Goal: Task Accomplishment & Management: Use online tool/utility

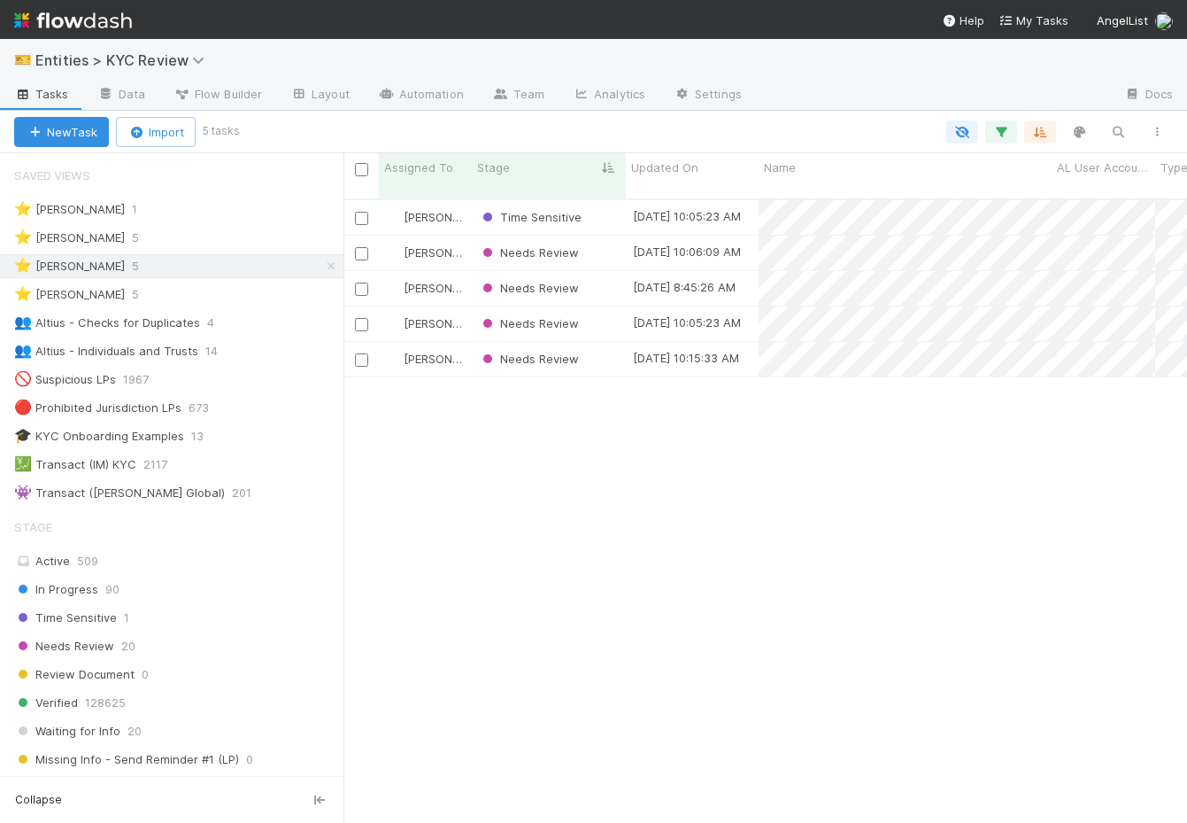
scroll to position [638, 844]
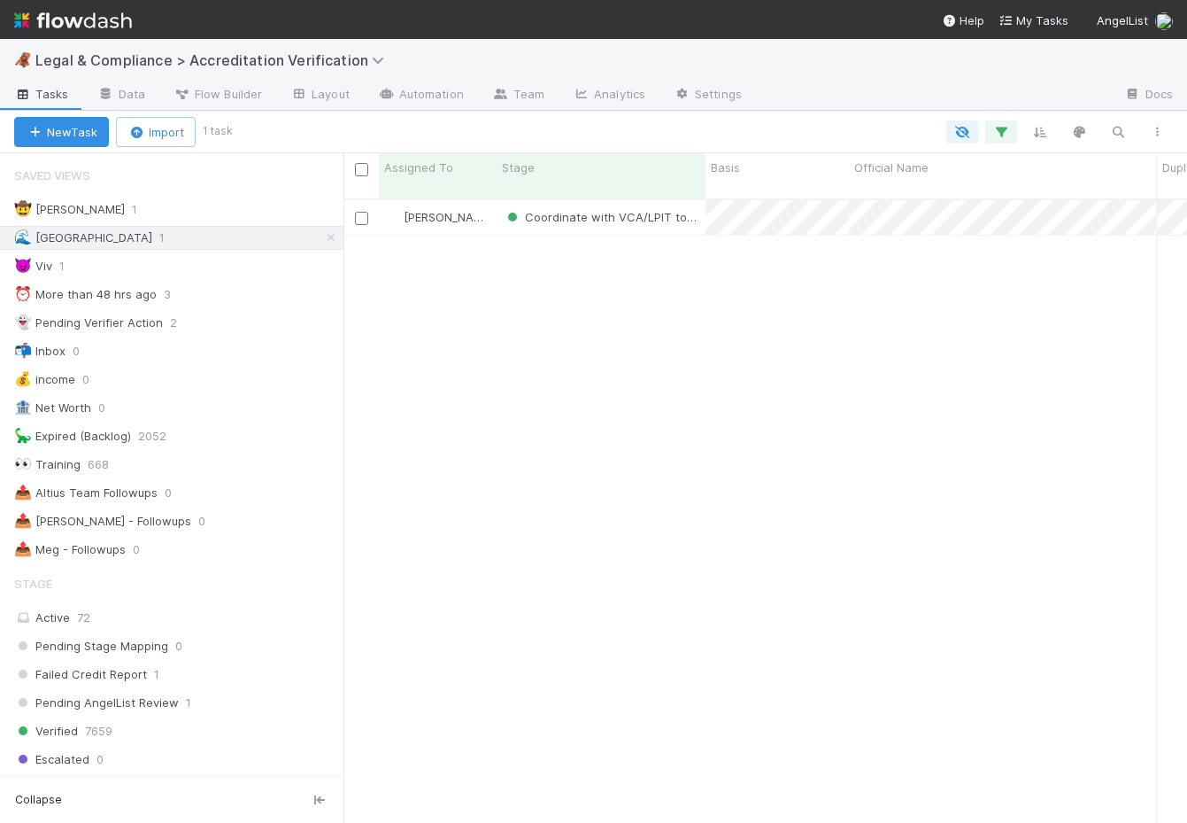
scroll to position [638, 844]
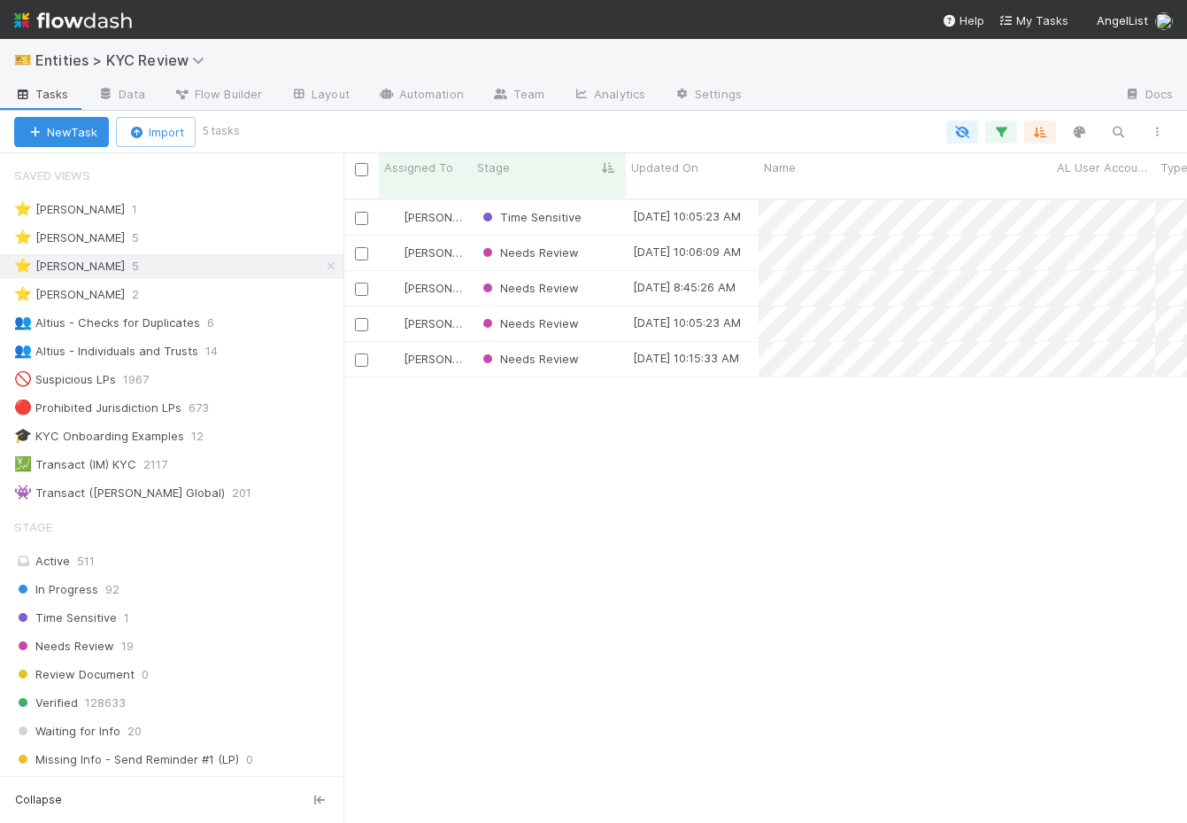
scroll to position [0, 1]
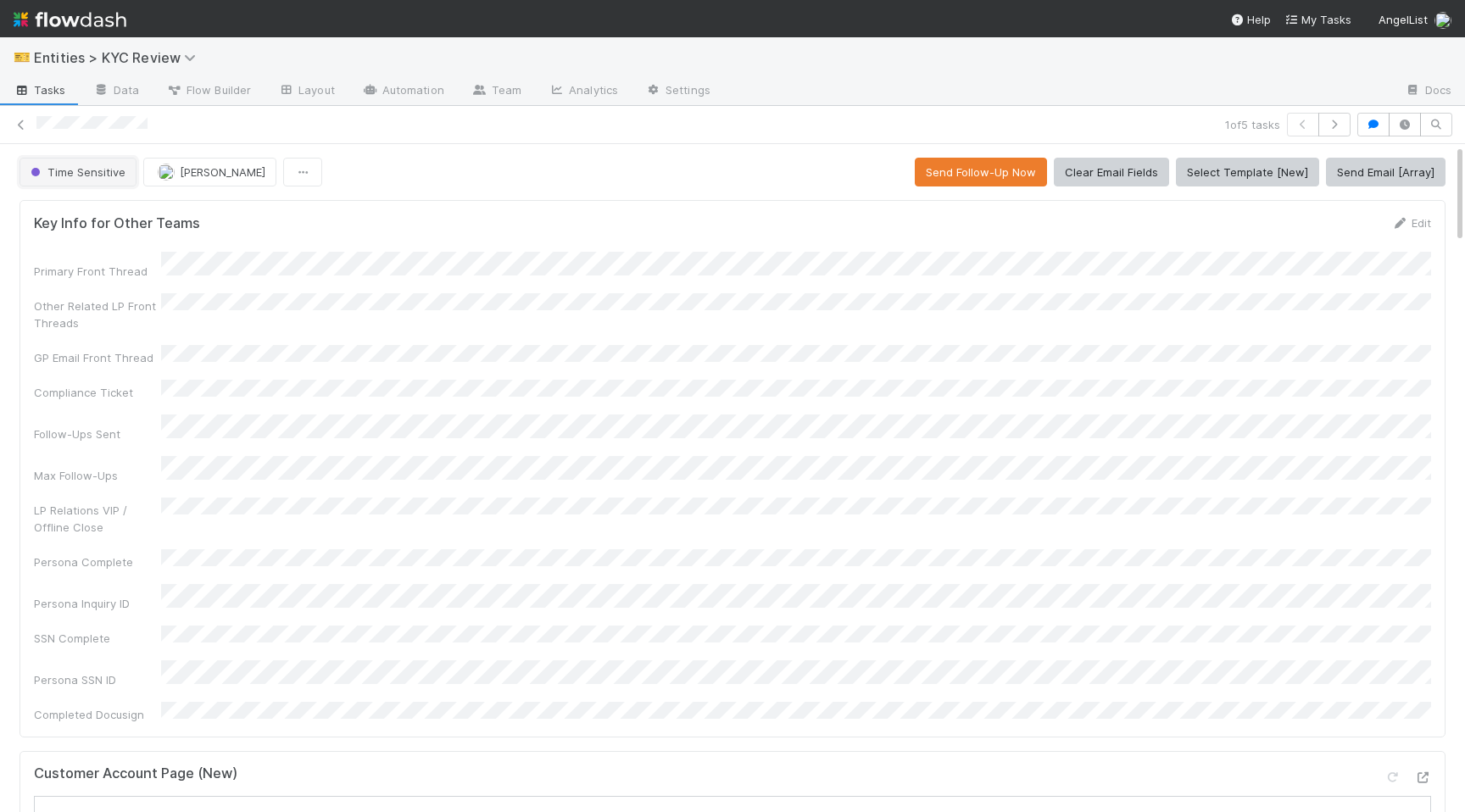
click at [95, 178] on button "Time Sensitive" at bounding box center [78, 172] width 117 height 29
click at [15, 127] on icon at bounding box center [21, 125] width 17 height 11
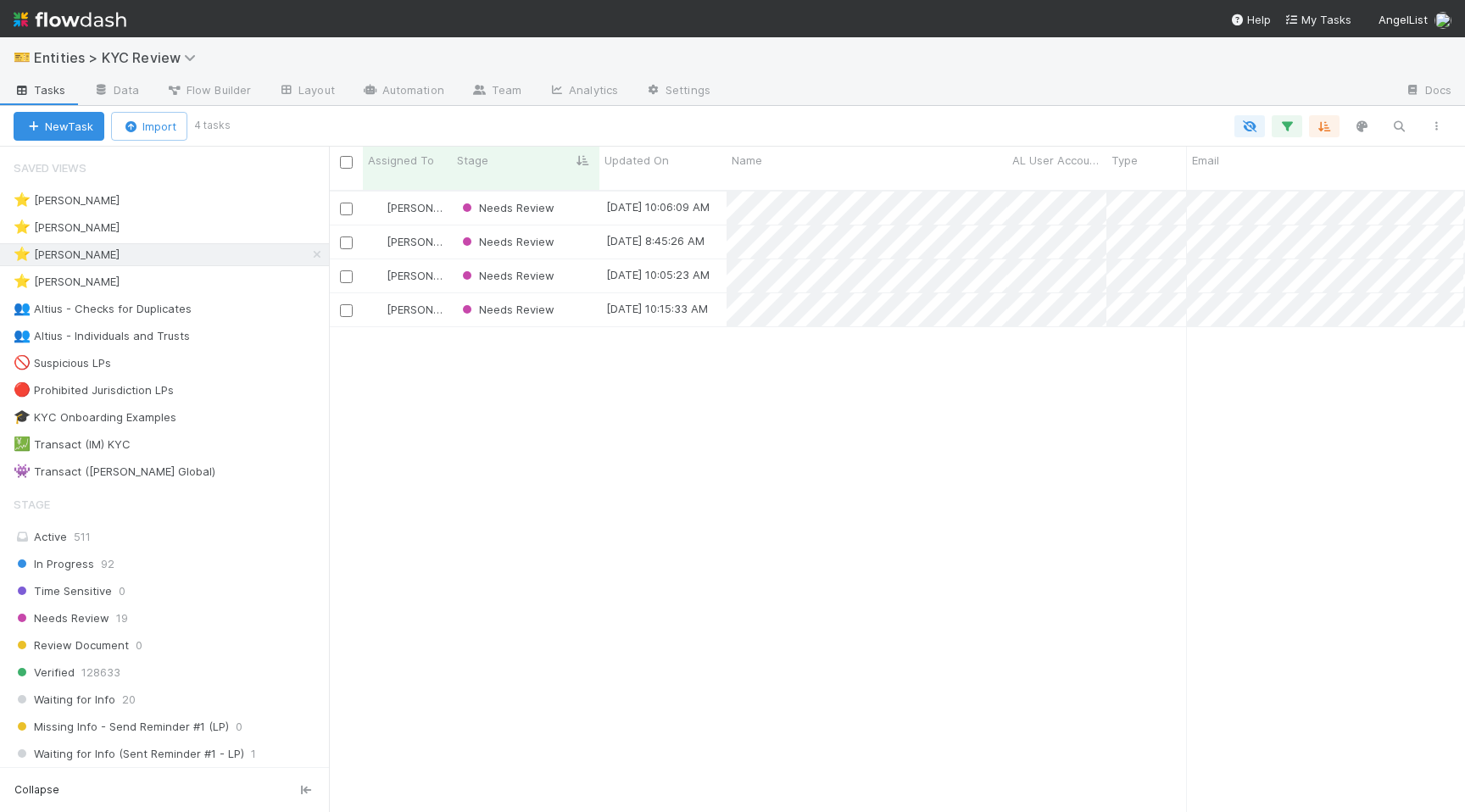
scroll to position [635, 1136]
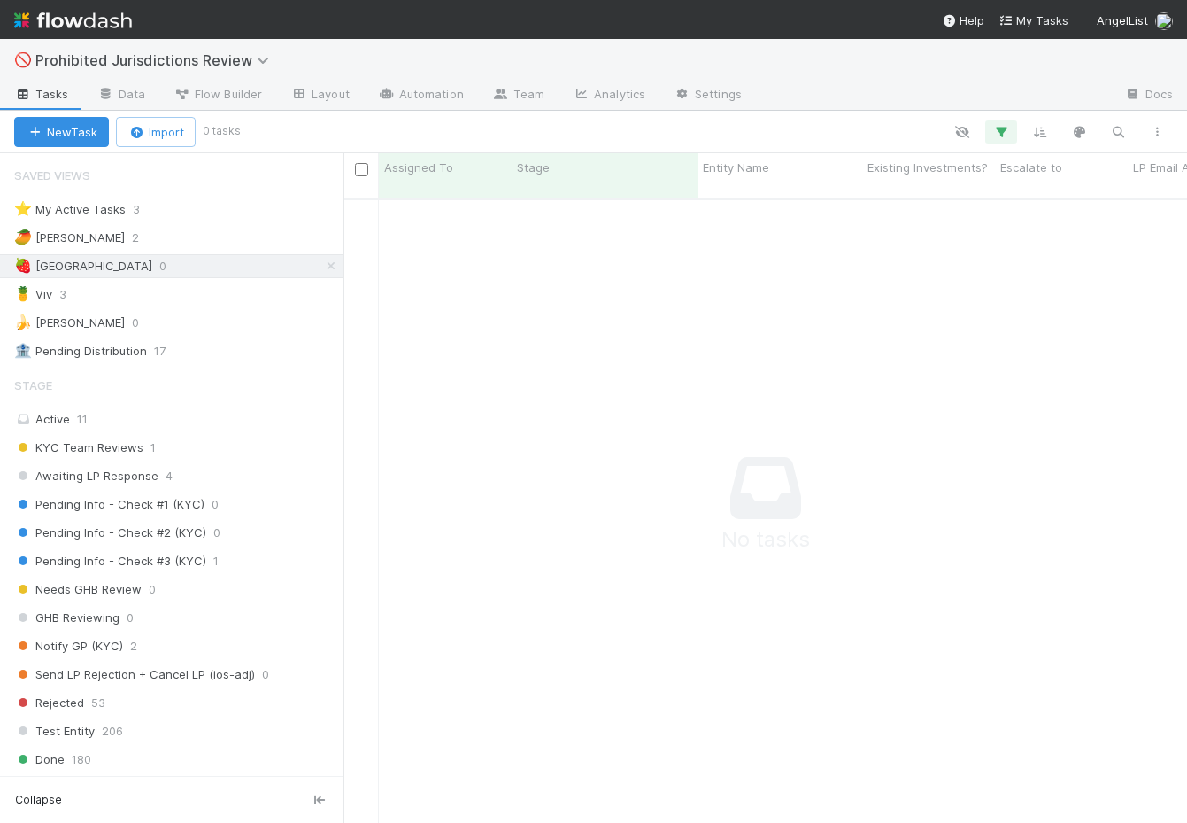
scroll to position [638, 844]
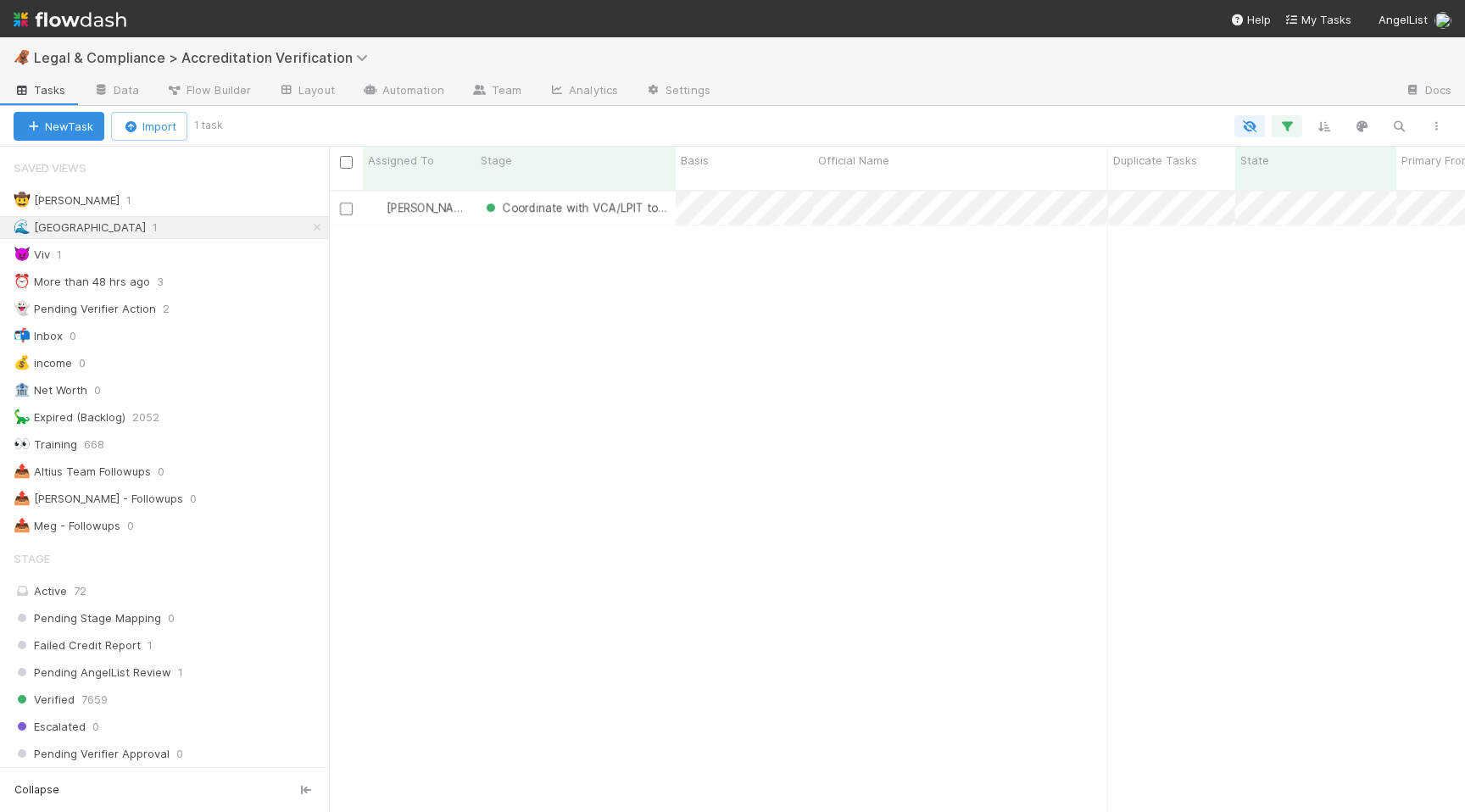
scroll to position [0, 1]
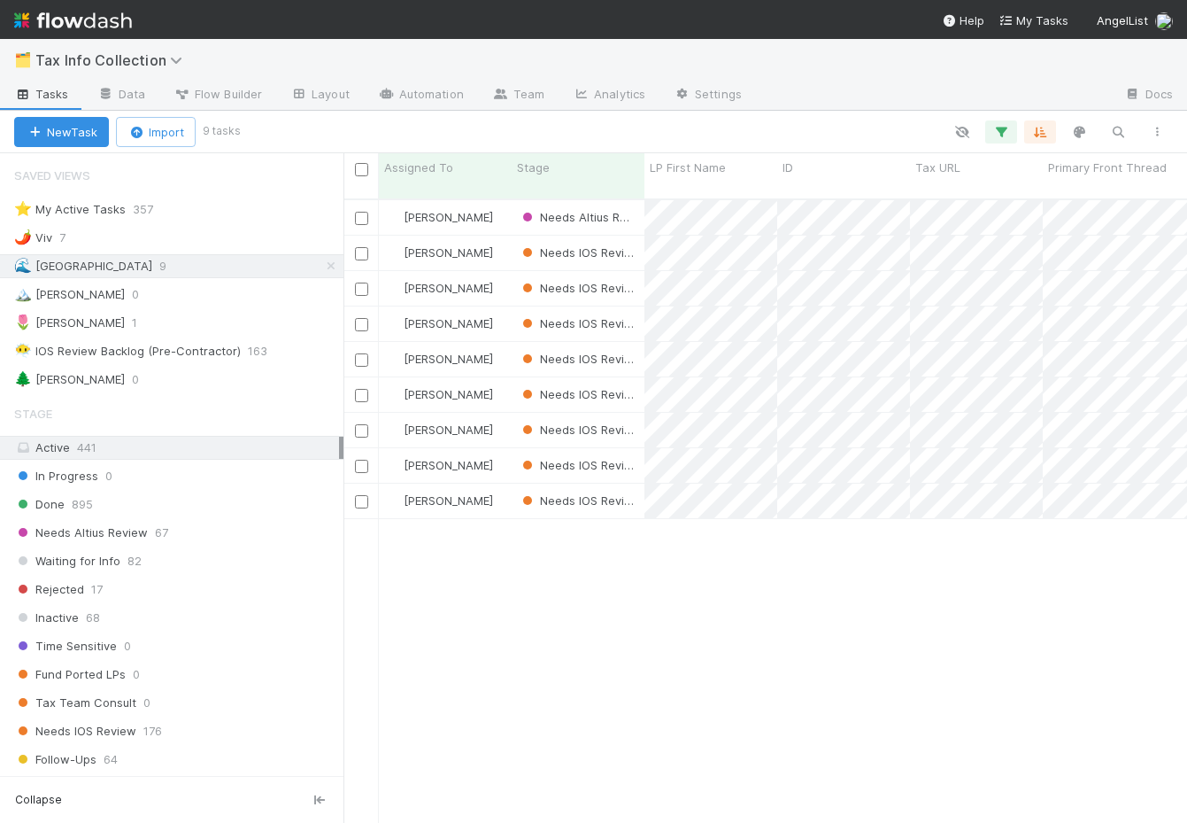
scroll to position [638, 844]
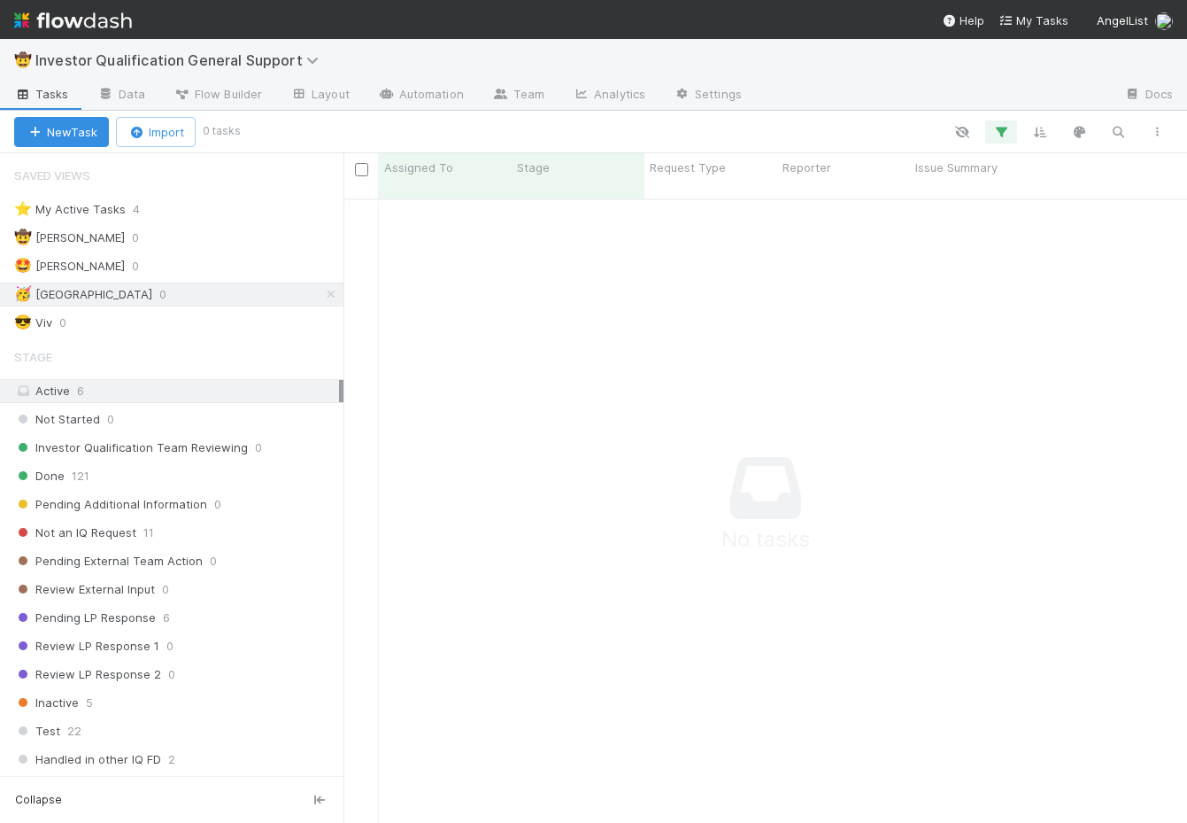
scroll to position [638, 844]
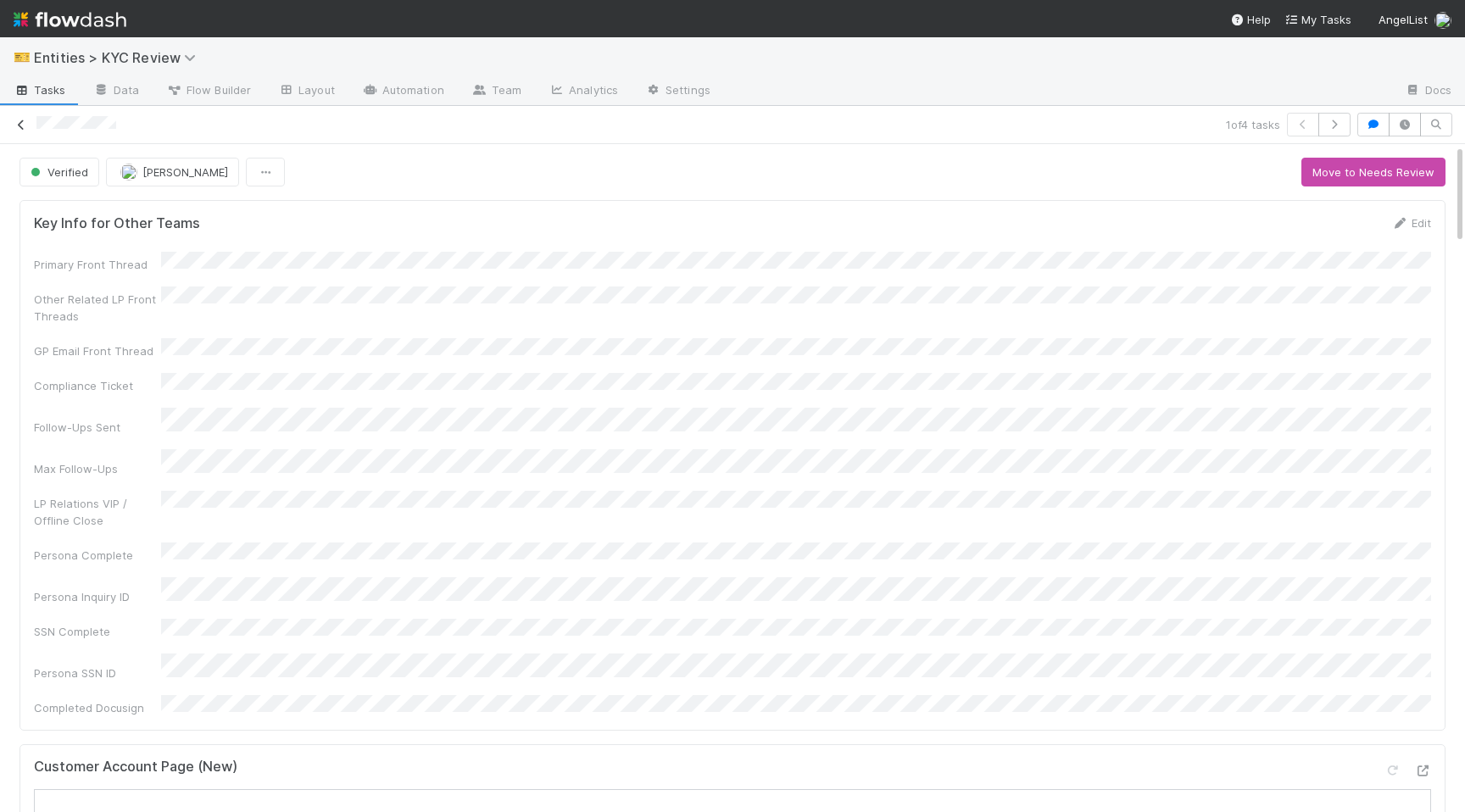
click at [29, 130] on link at bounding box center [21, 124] width 17 height 17
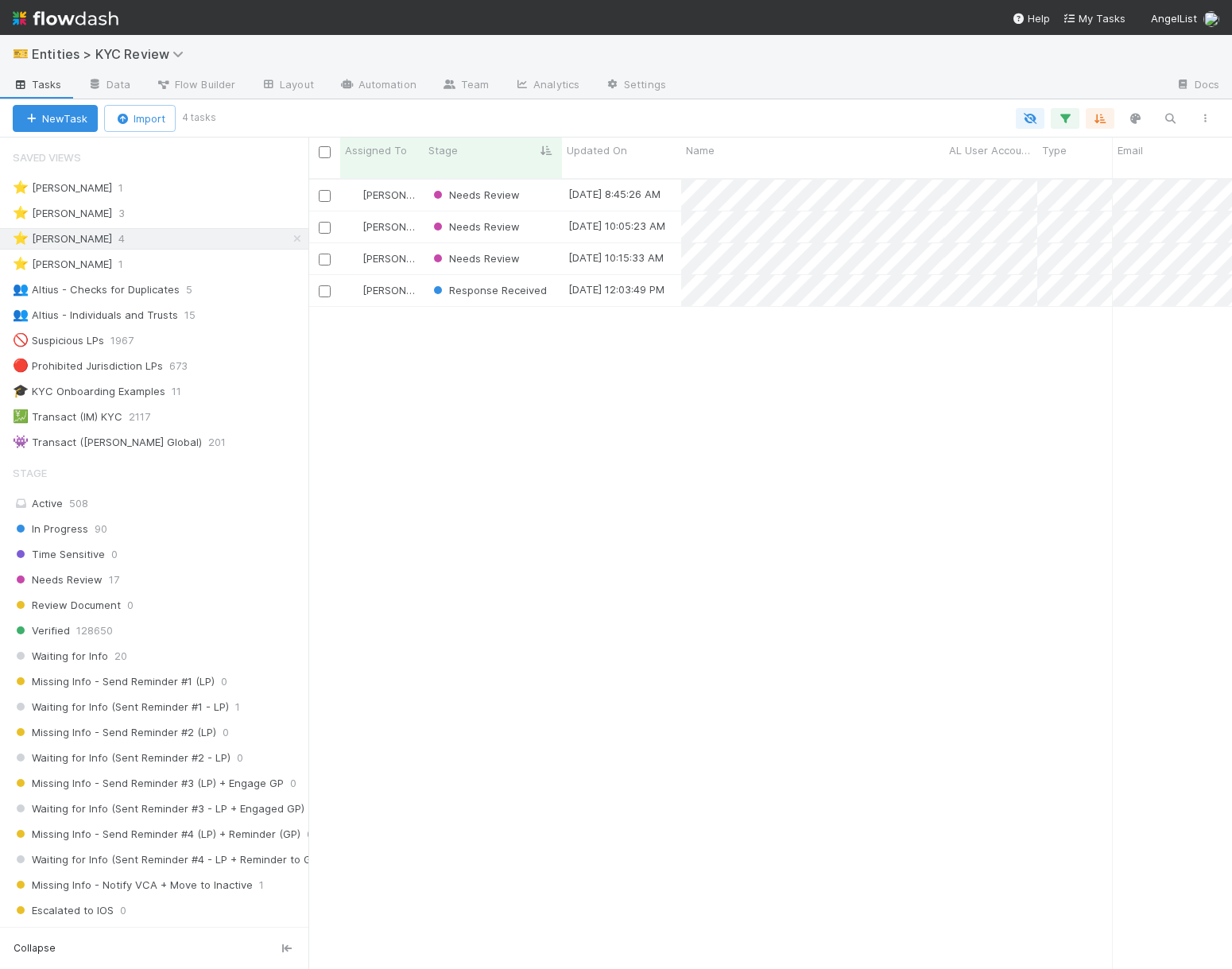
scroll to position [804, 924]
click at [485, 284] on span "Response Received" at bounding box center [488, 290] width 117 height 13
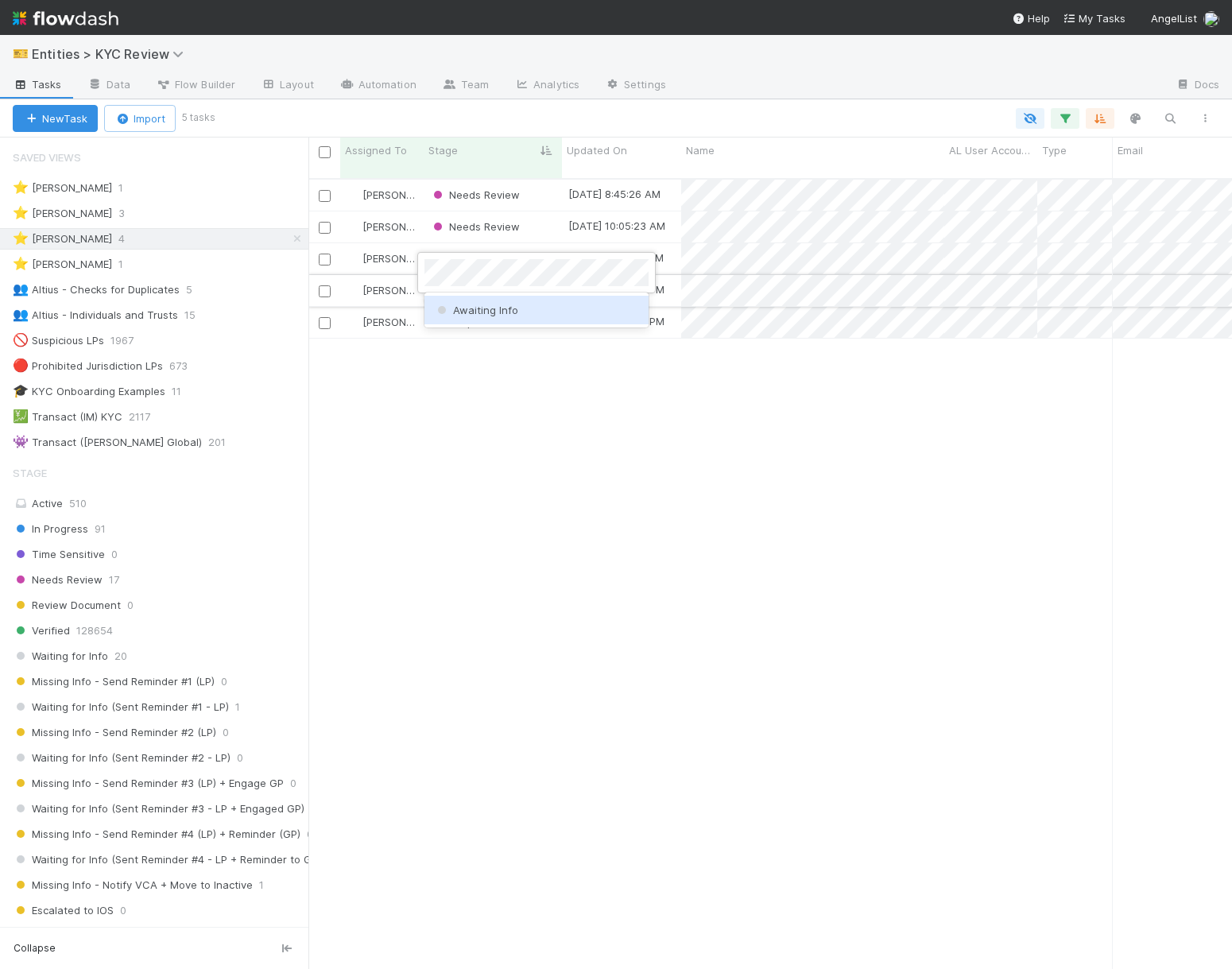
scroll to position [0, 0]
click at [489, 313] on span "Awaiting Info" at bounding box center [476, 310] width 84 height 13
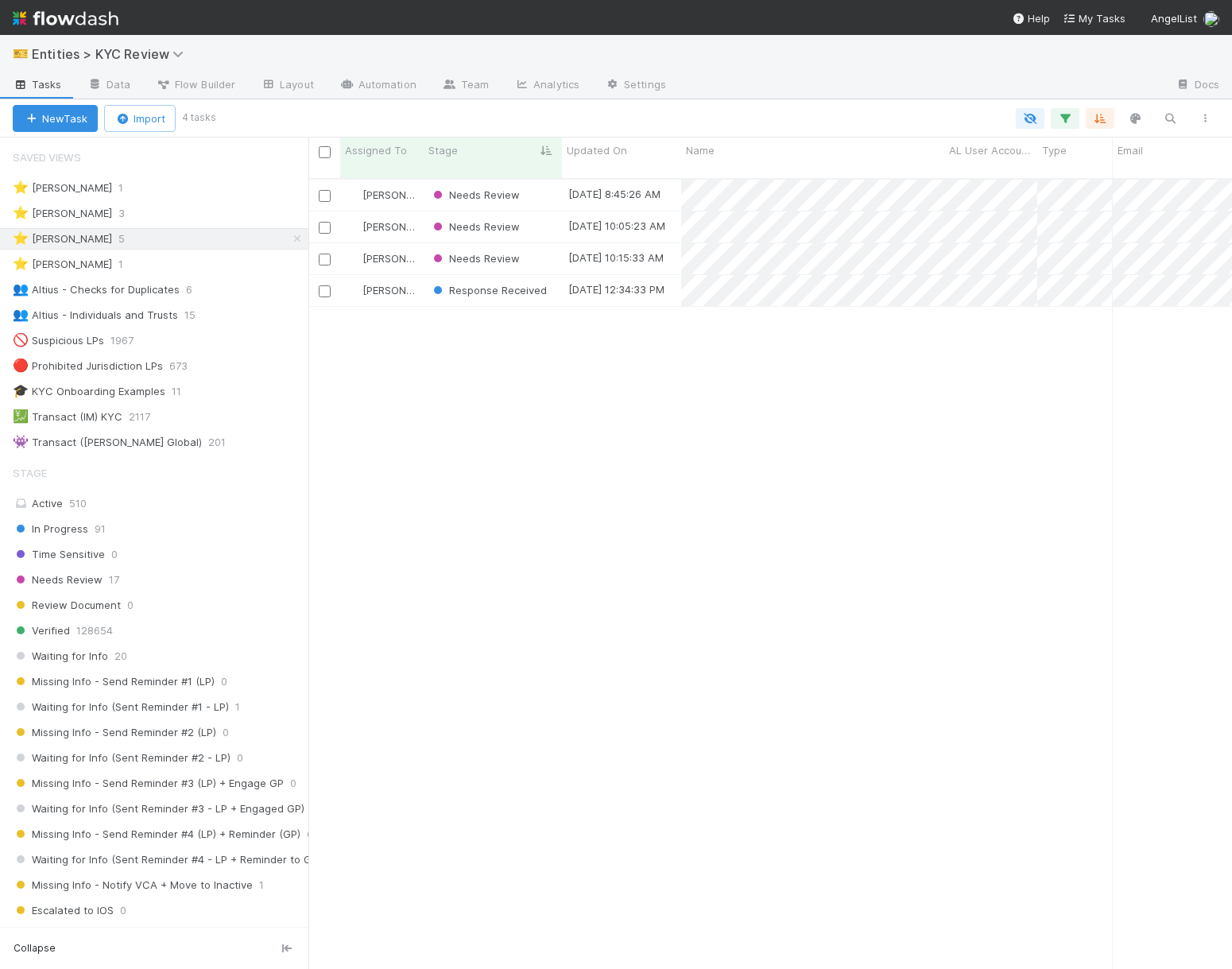
click at [490, 284] on span "Response Received" at bounding box center [488, 290] width 117 height 13
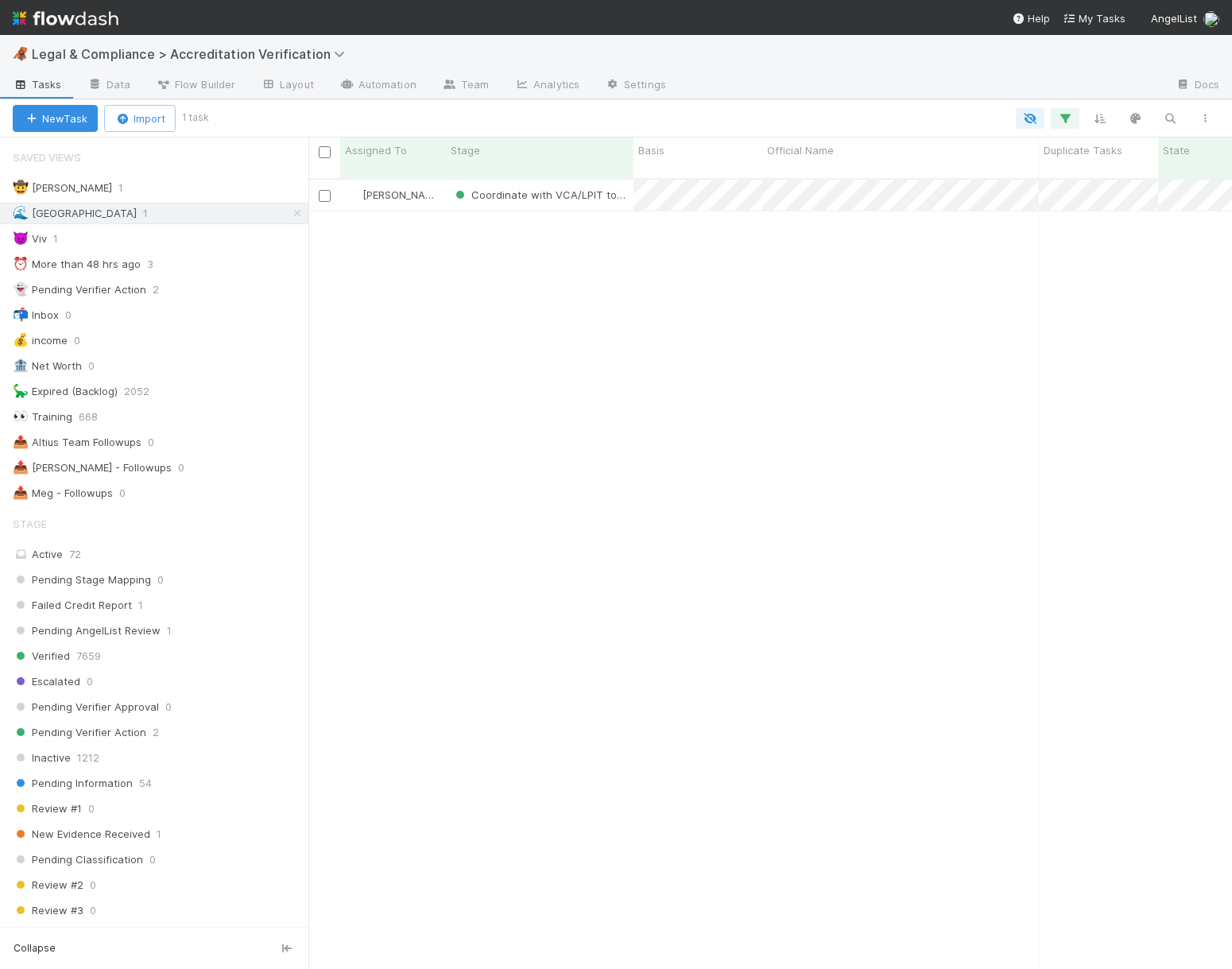
scroll to position [804, 924]
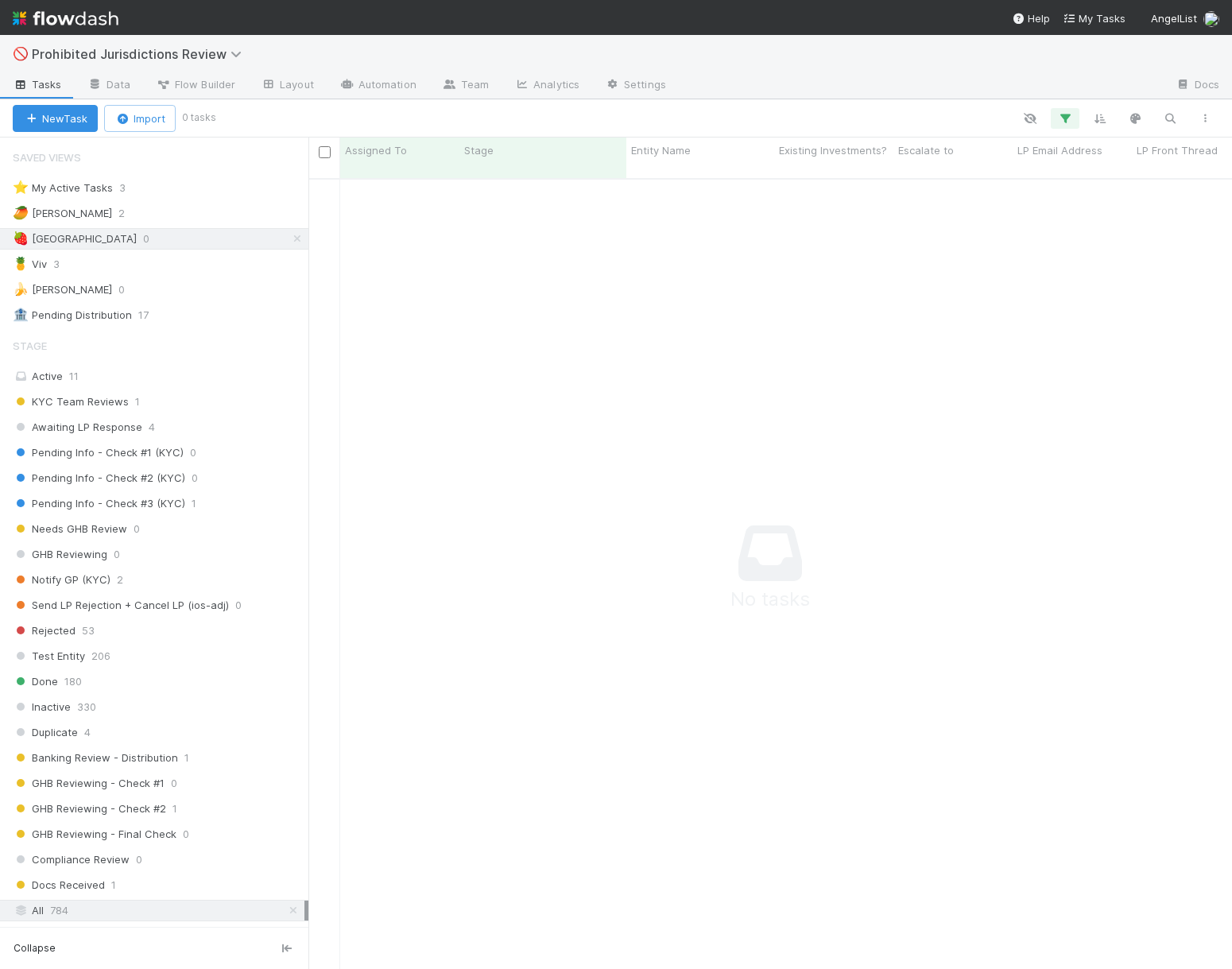
scroll to position [804, 924]
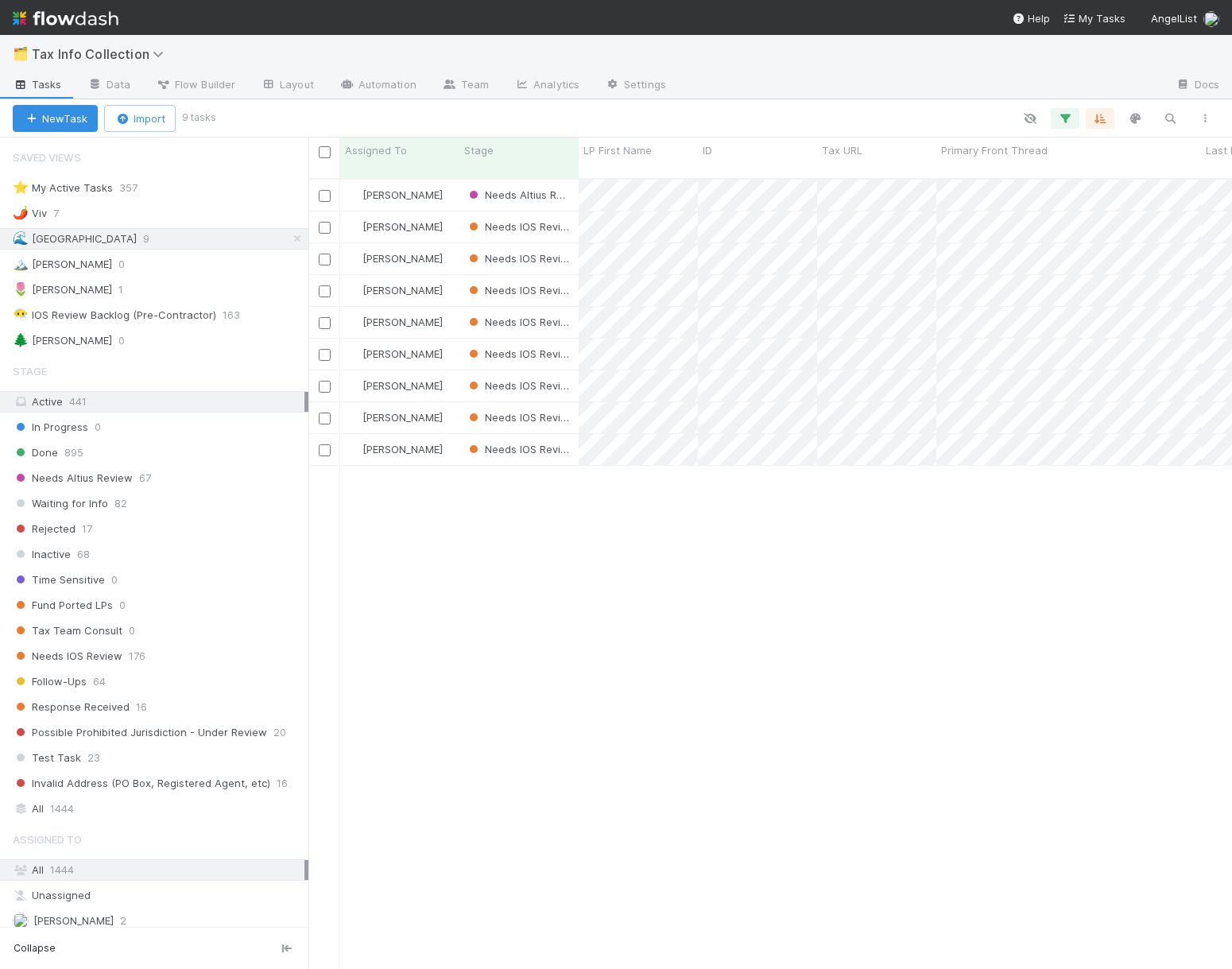
scroll to position [804, 924]
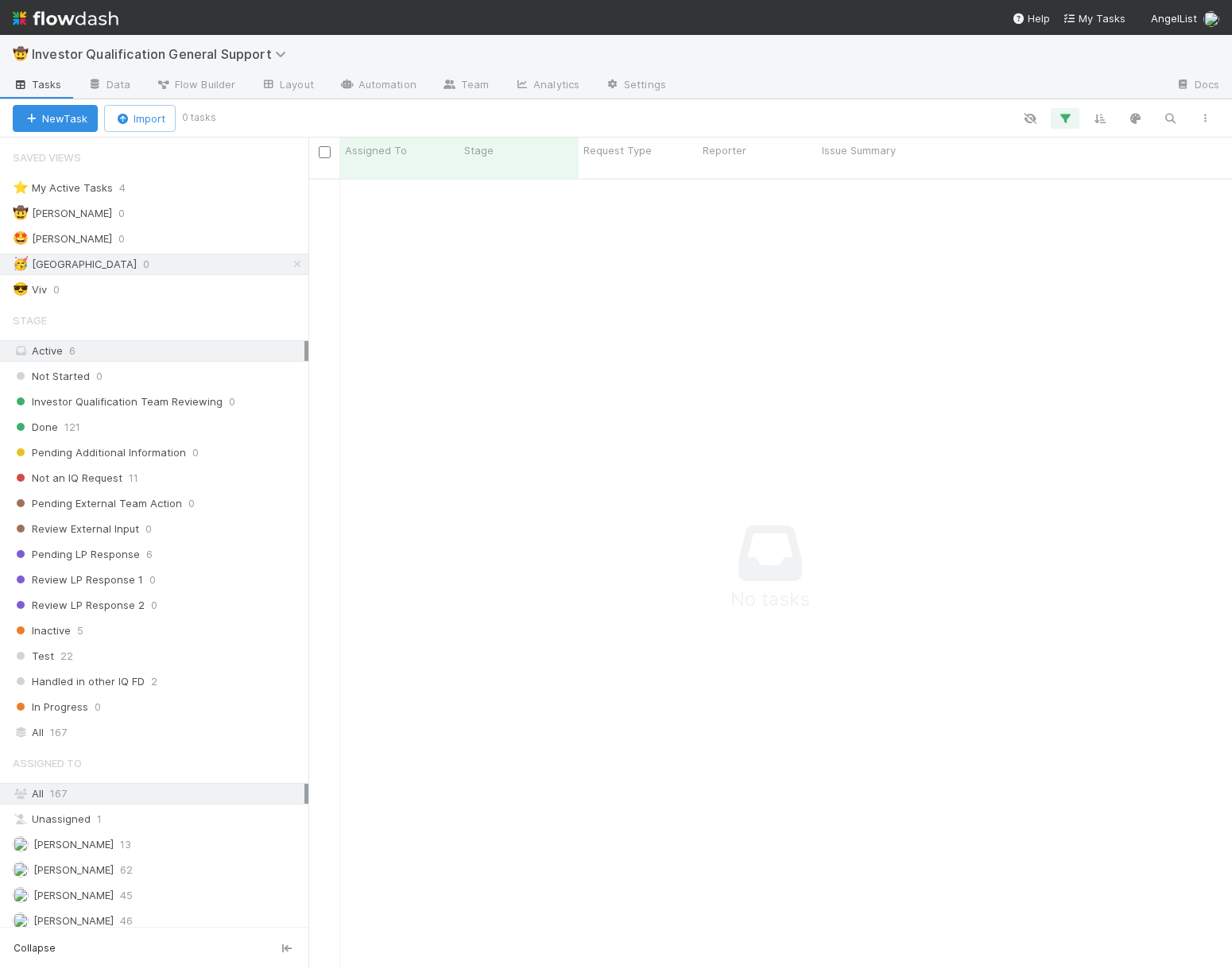
scroll to position [804, 924]
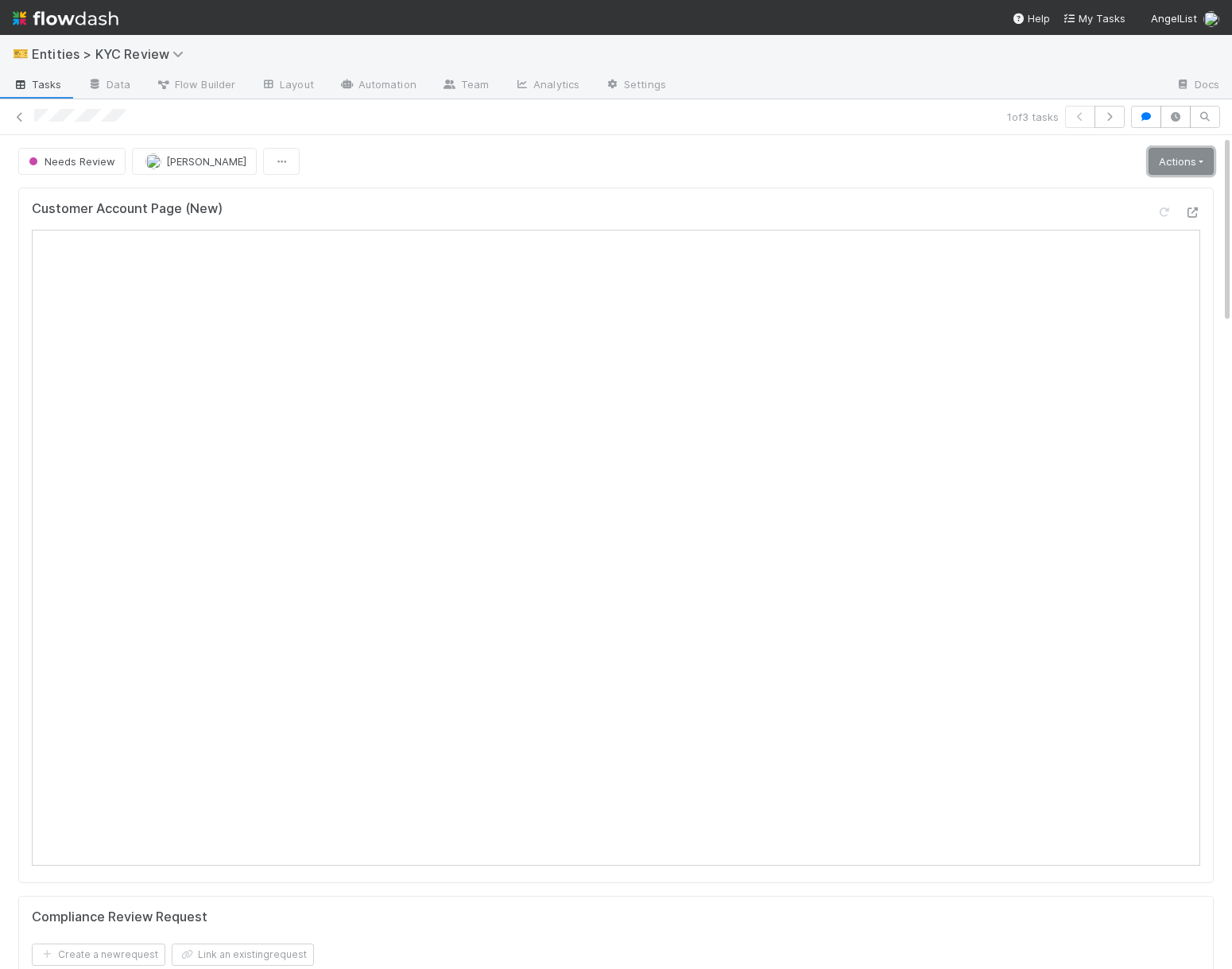
click at [1193, 161] on link "Actions" at bounding box center [1181, 162] width 66 height 27
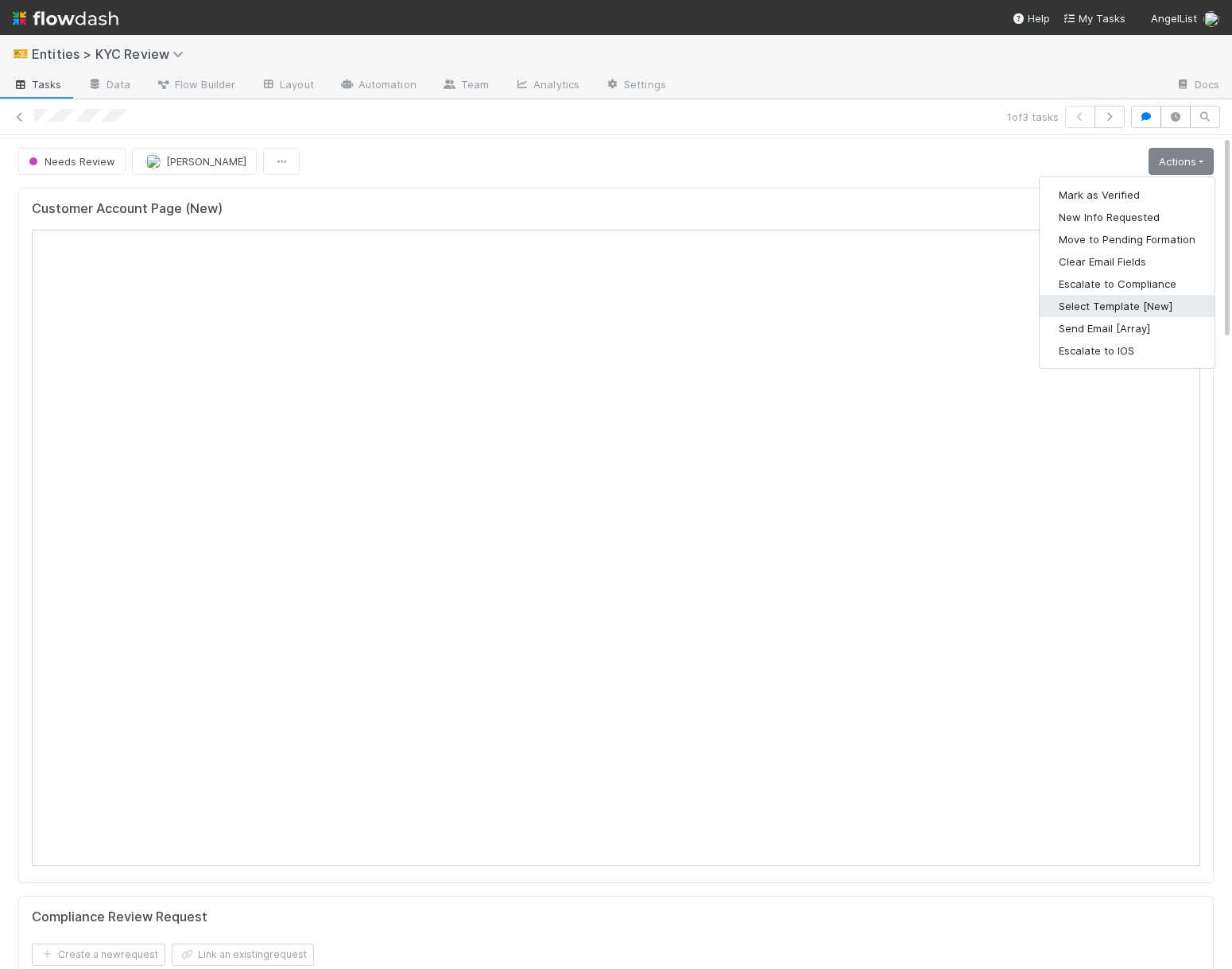
click at [1072, 310] on button "Select Template [New]" at bounding box center [1127, 305] width 175 height 22
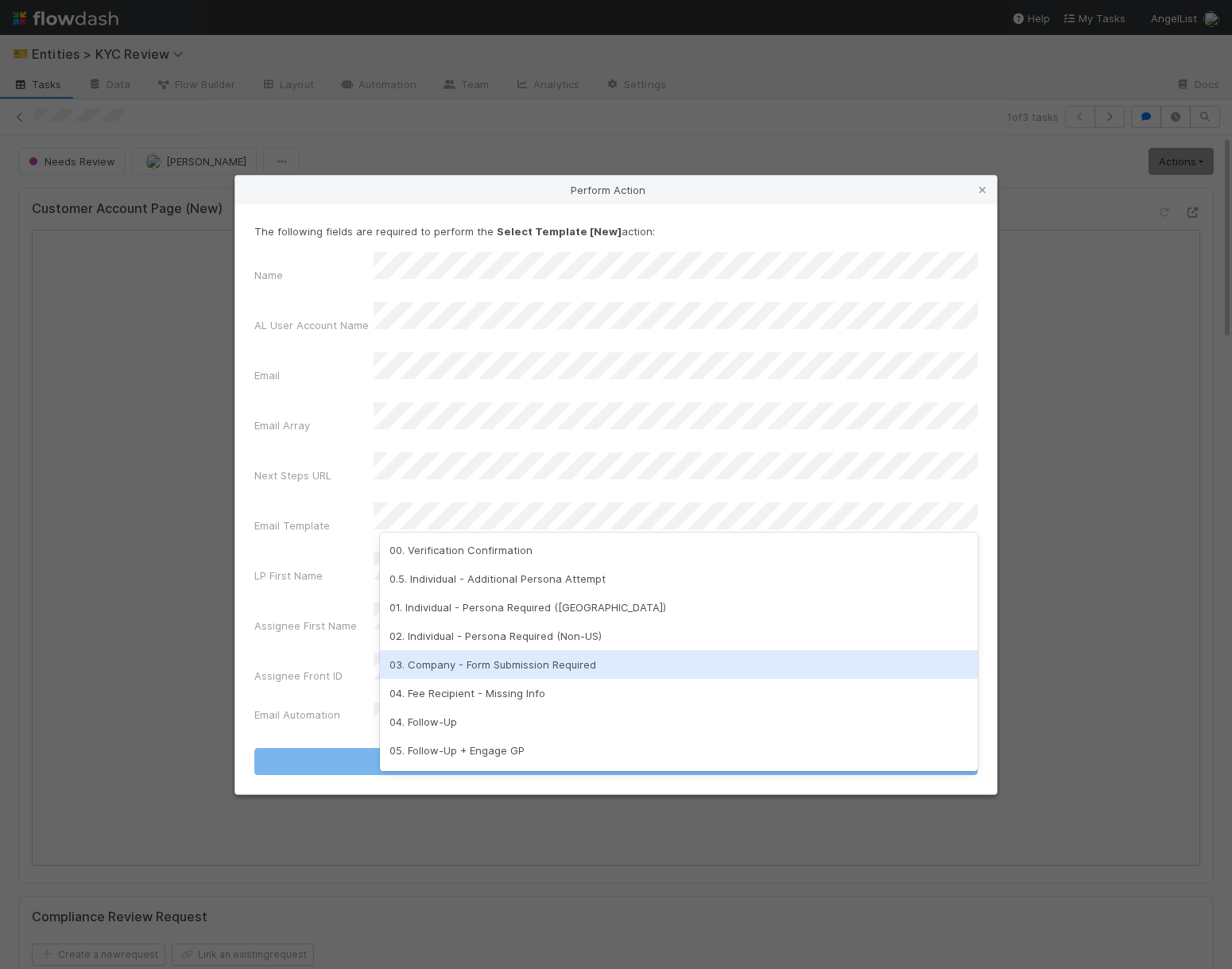
click at [497, 665] on div "03. Company - Form Submission Required" at bounding box center [679, 665] width 598 height 29
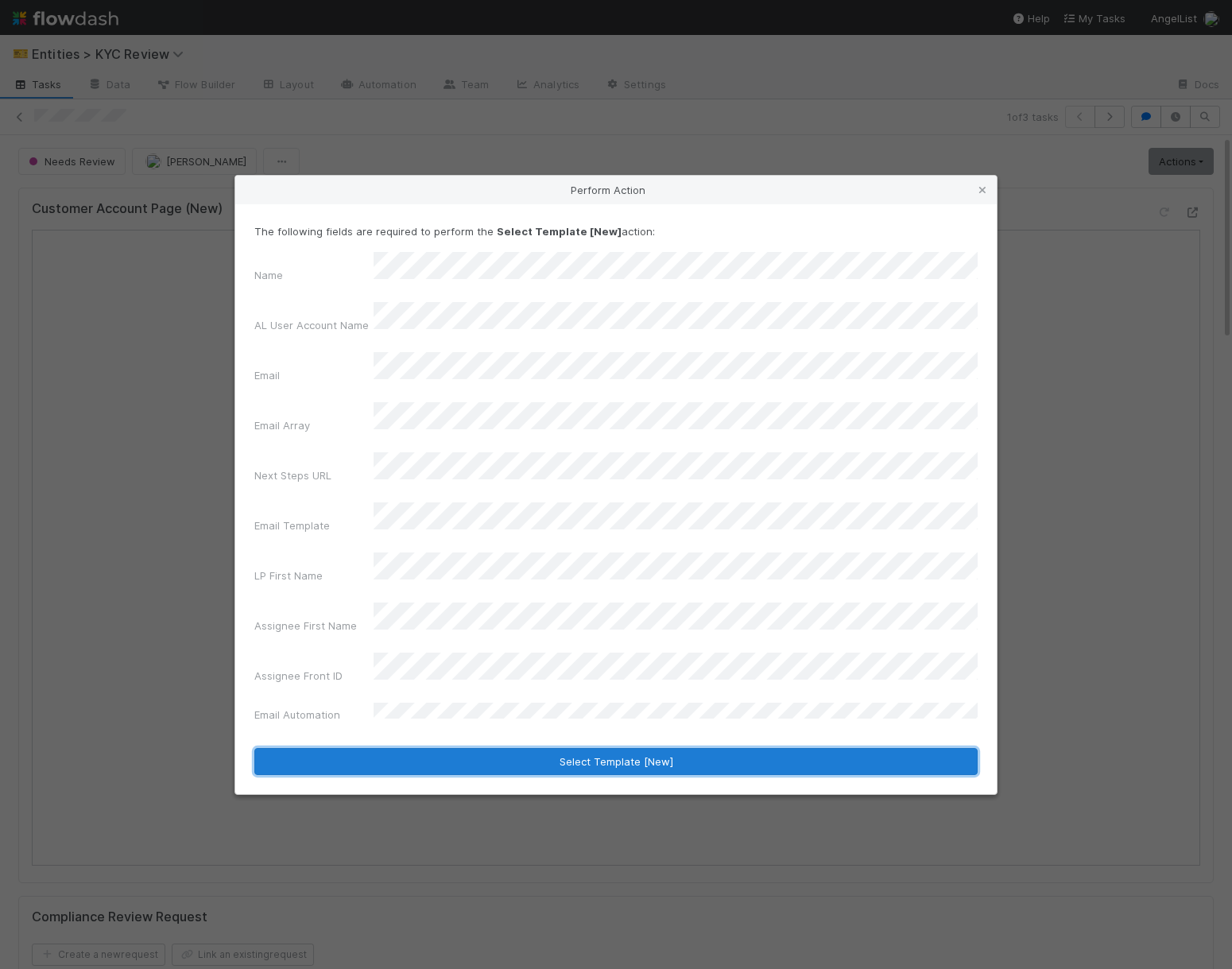
click at [460, 748] on button "Select Template [New]" at bounding box center [616, 762] width 724 height 27
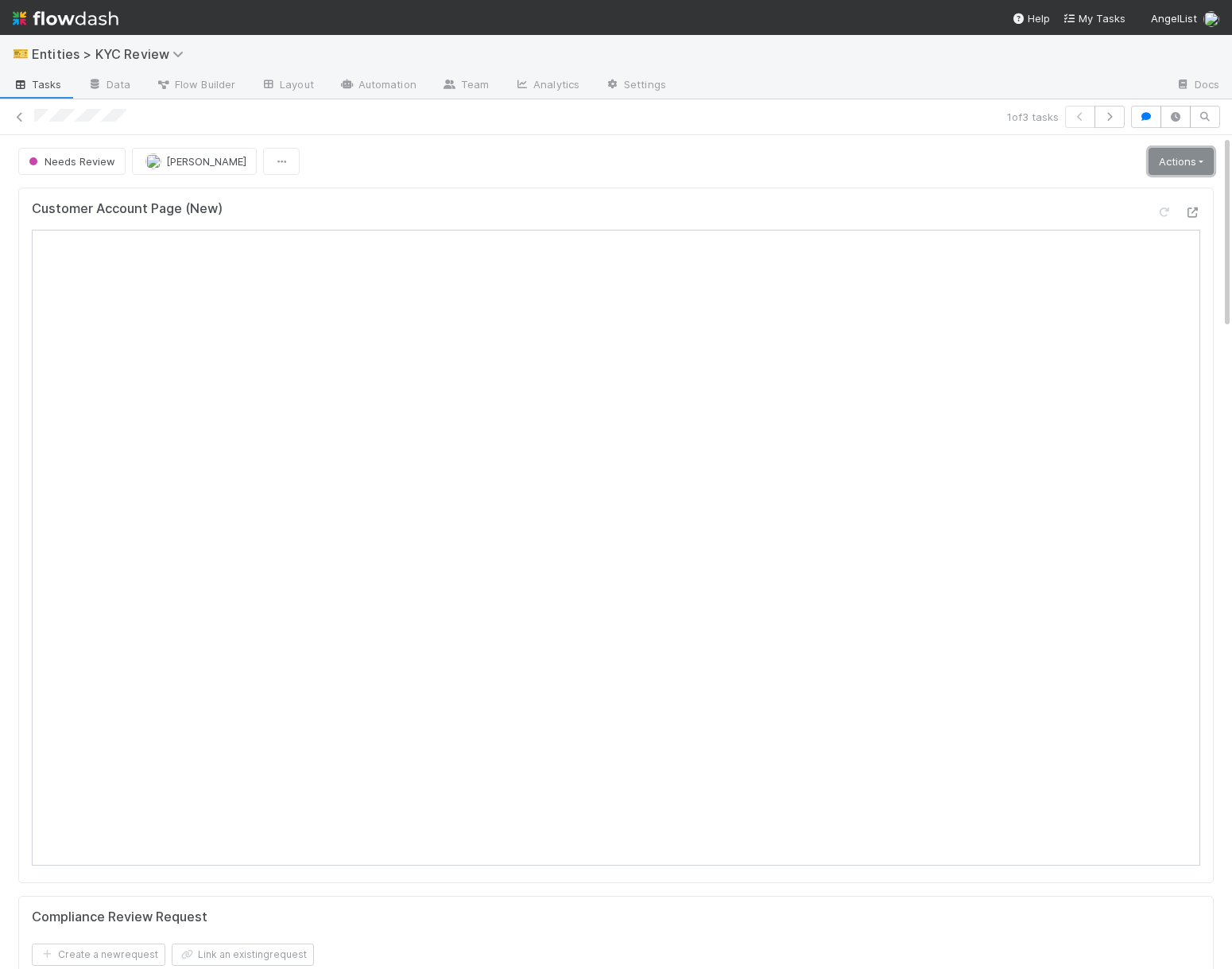
click at [1175, 163] on link "Actions" at bounding box center [1181, 162] width 66 height 27
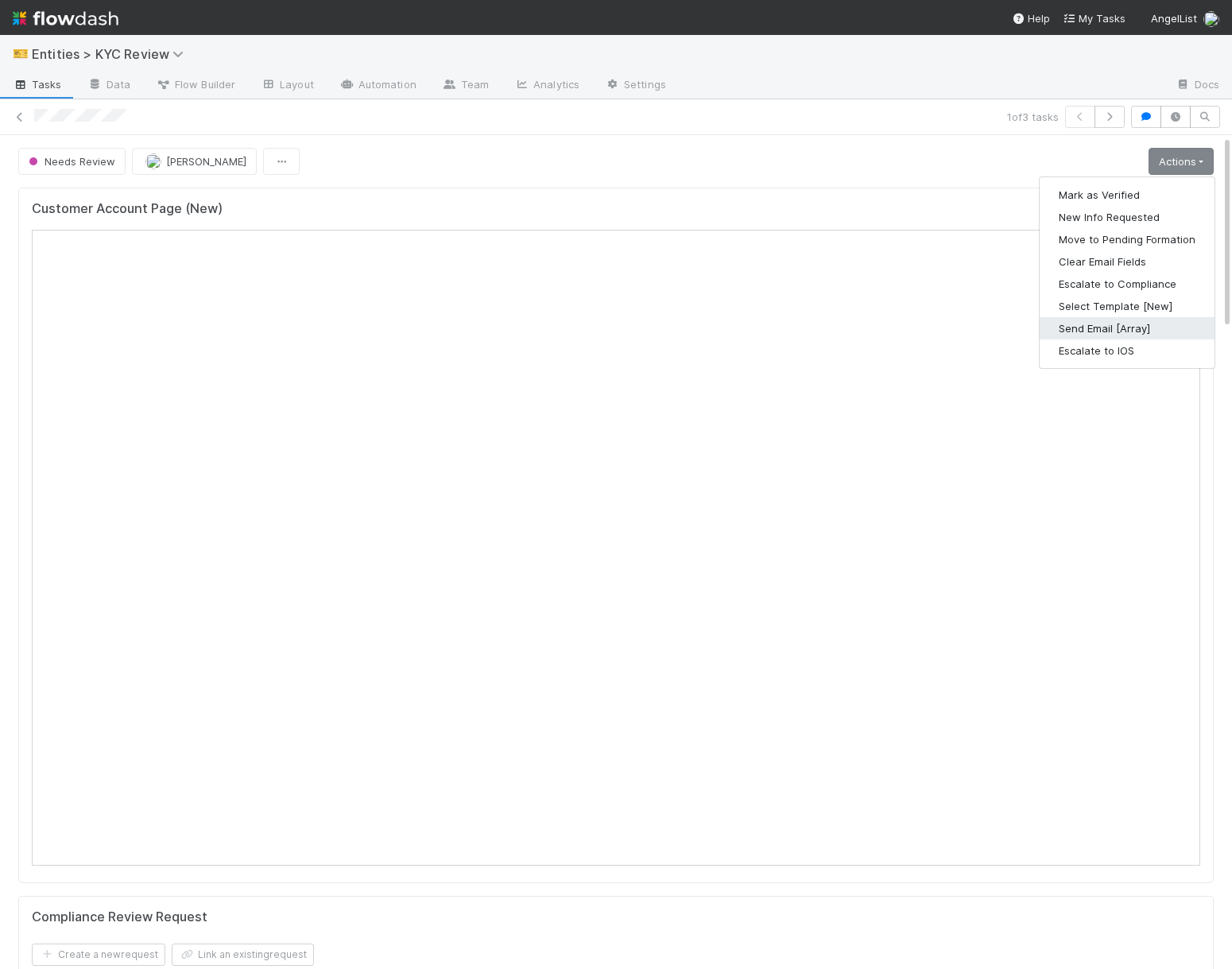
click at [1119, 322] on button "Send Email [Array]" at bounding box center [1127, 328] width 175 height 22
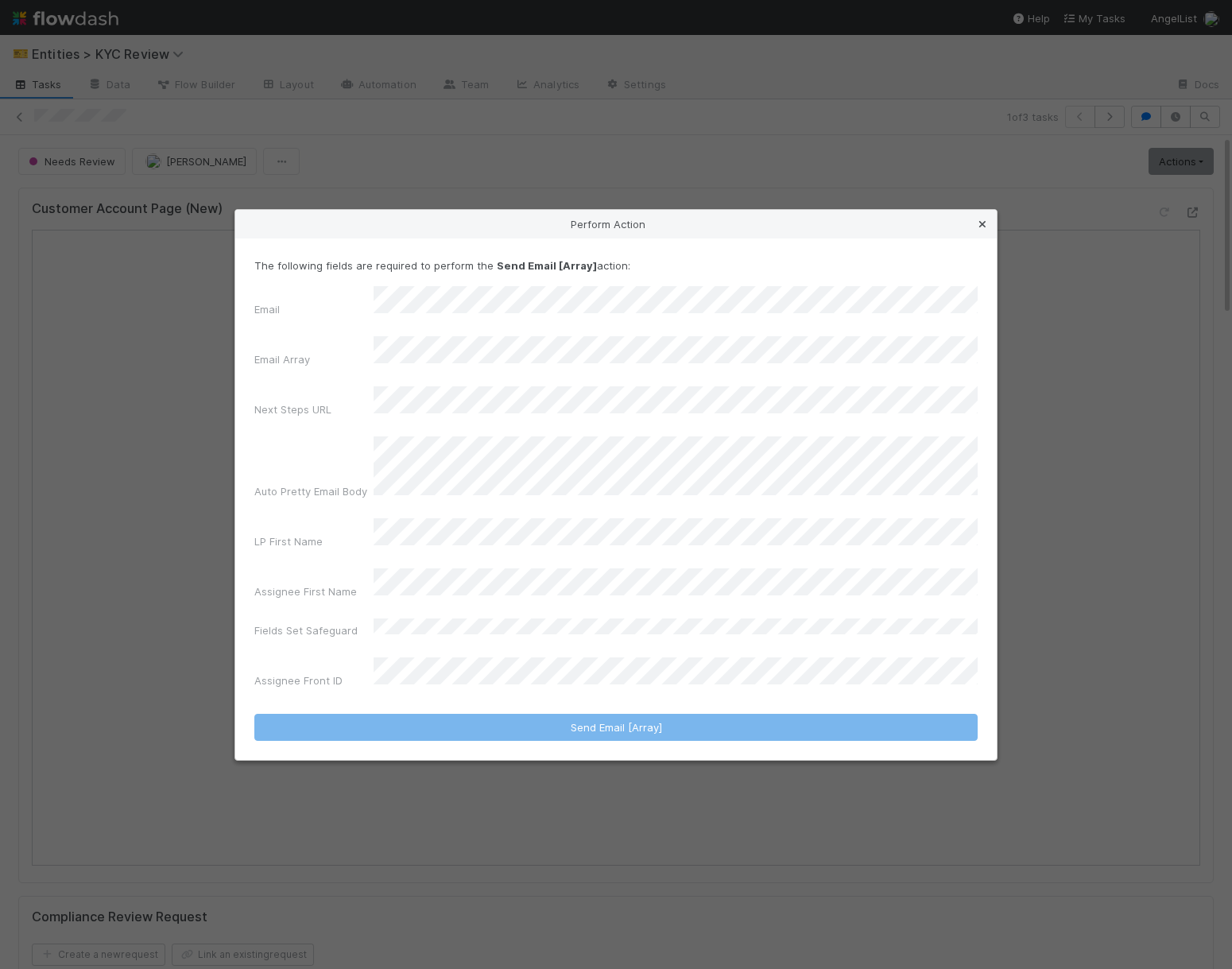
click at [980, 230] on icon at bounding box center [983, 225] width 16 height 11
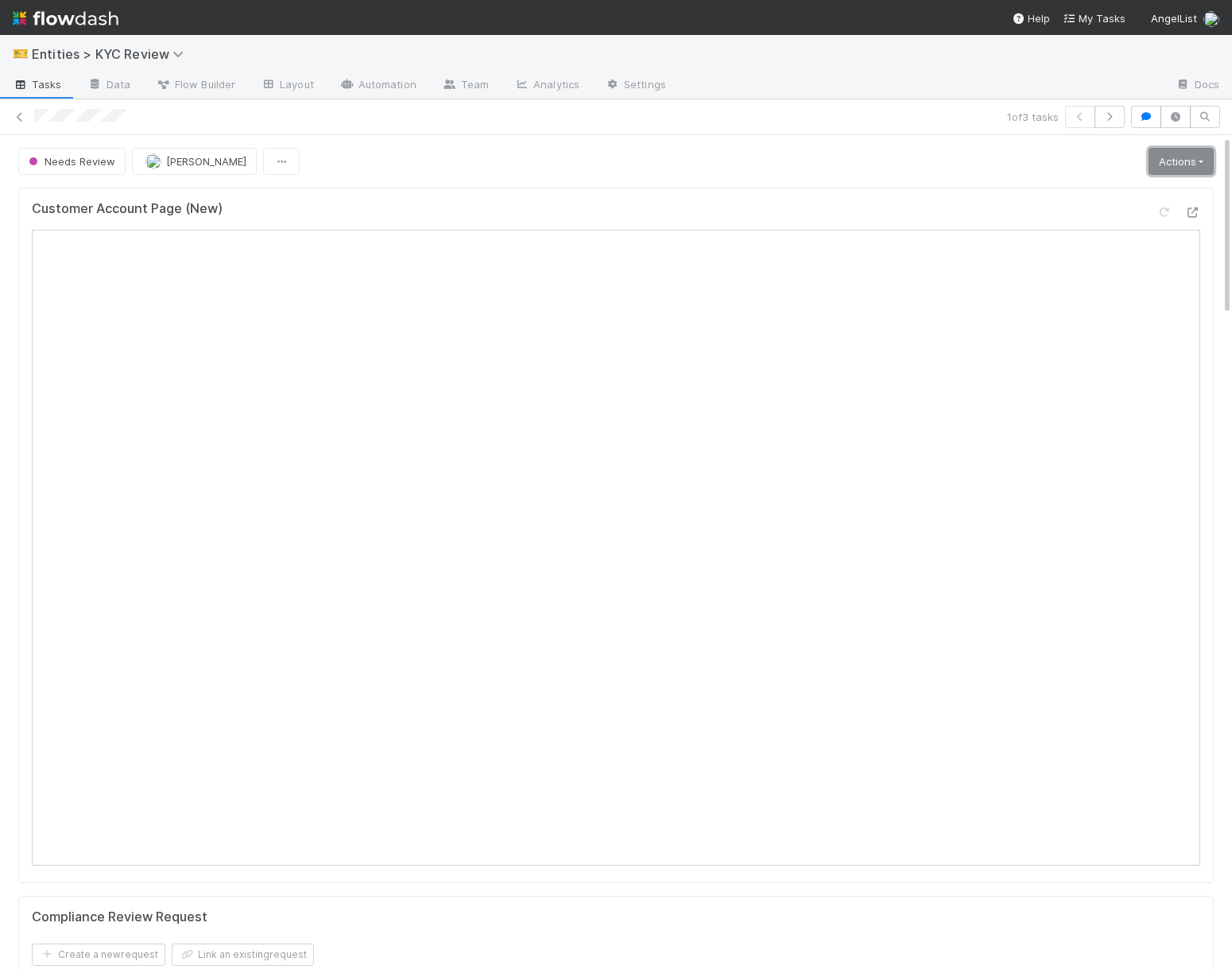
click at [1163, 166] on link "Actions" at bounding box center [1181, 162] width 66 height 27
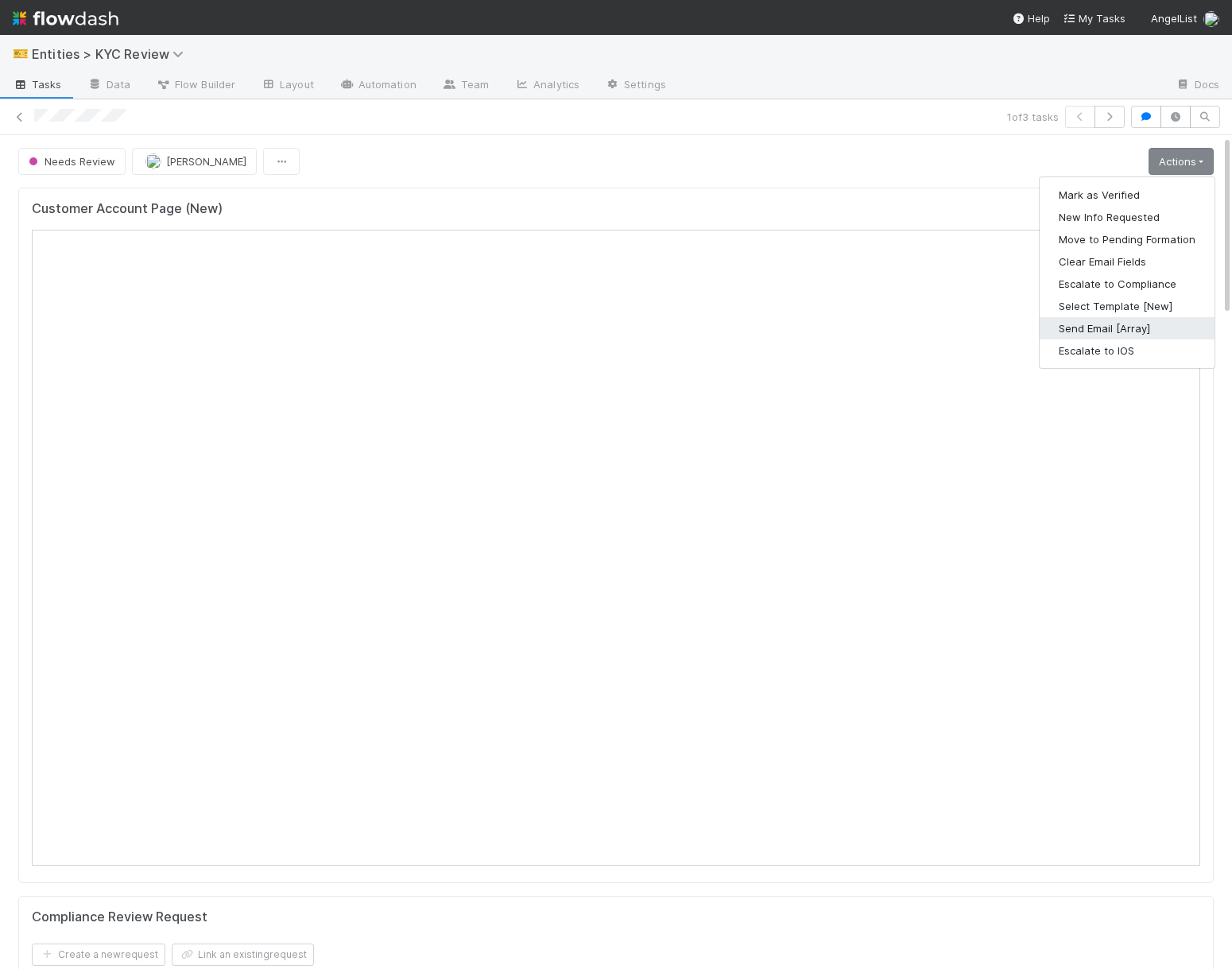
click at [1105, 326] on button "Send Email [Array]" at bounding box center [1127, 328] width 175 height 22
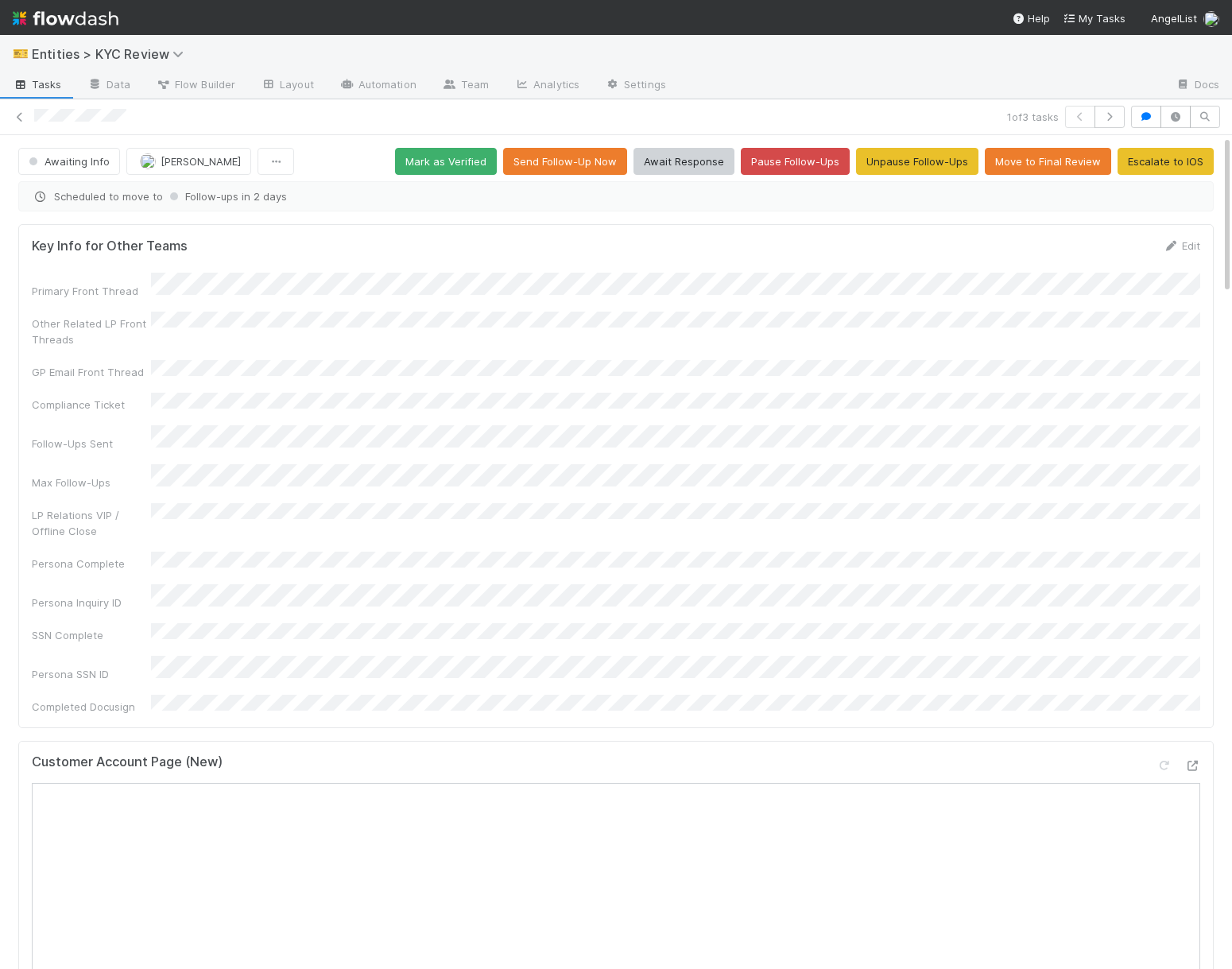
click at [28, 108] on div "1 of 3 tasks" at bounding box center [616, 117] width 1232 height 22
click at [20, 123] on link at bounding box center [20, 117] width 16 height 16
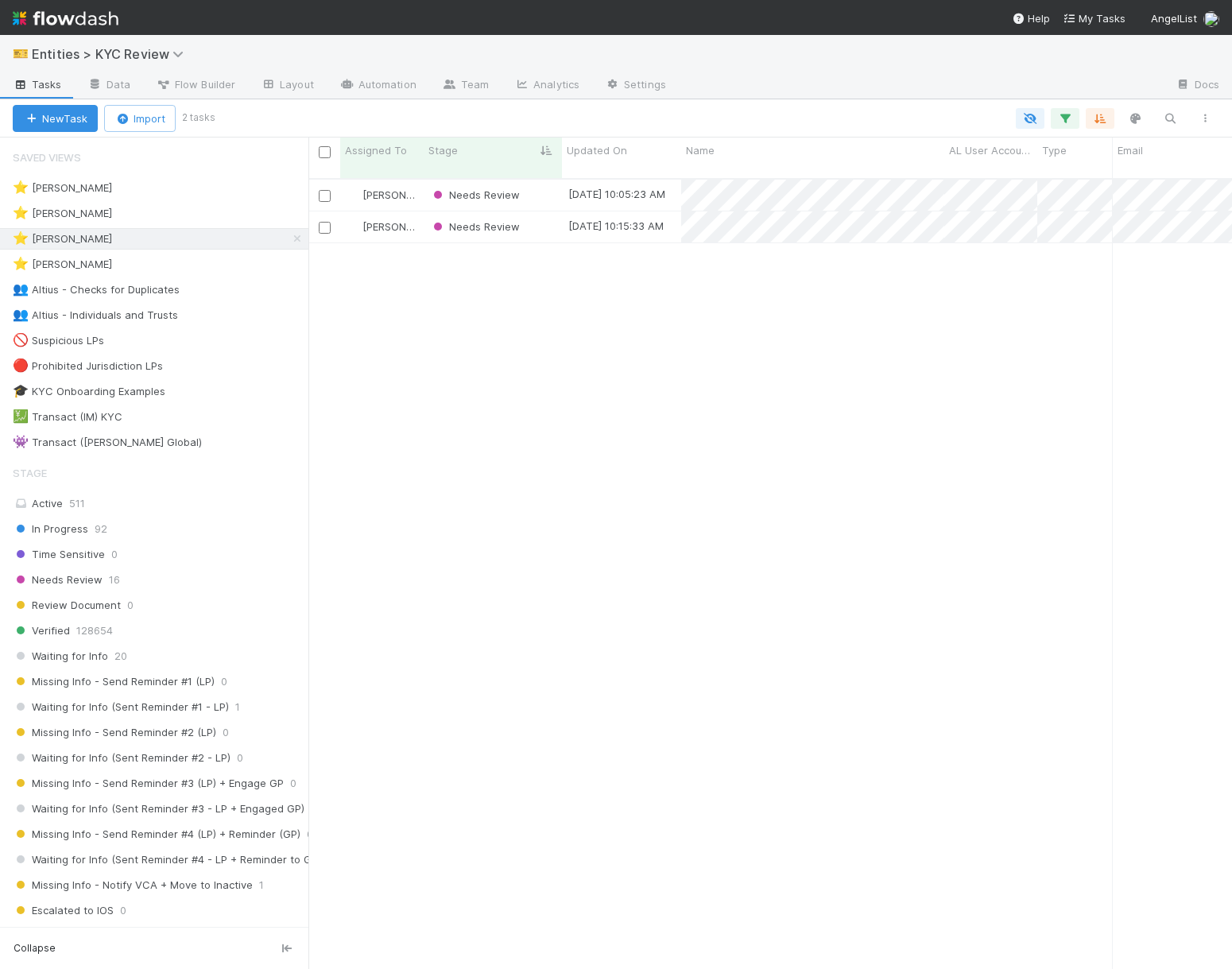
scroll to position [1, 1]
